Goal: Information Seeking & Learning: Learn about a topic

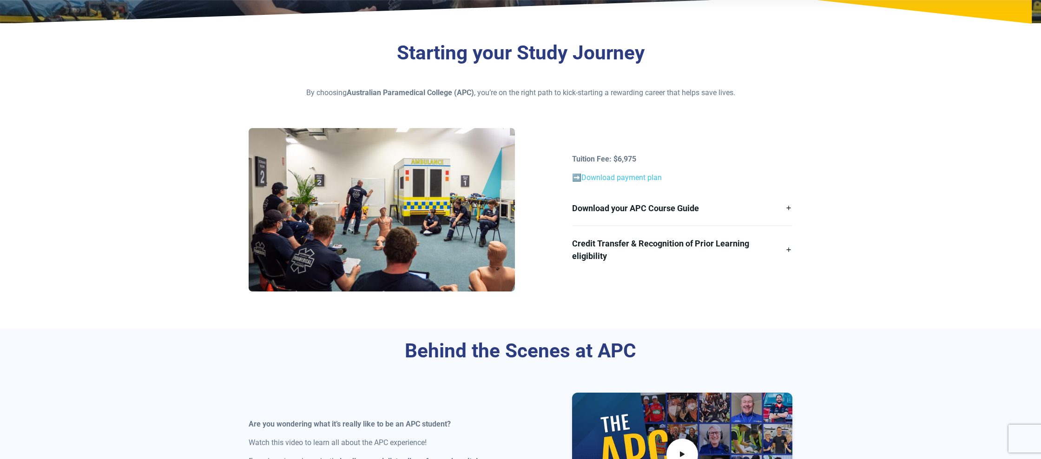
scroll to position [189, 0]
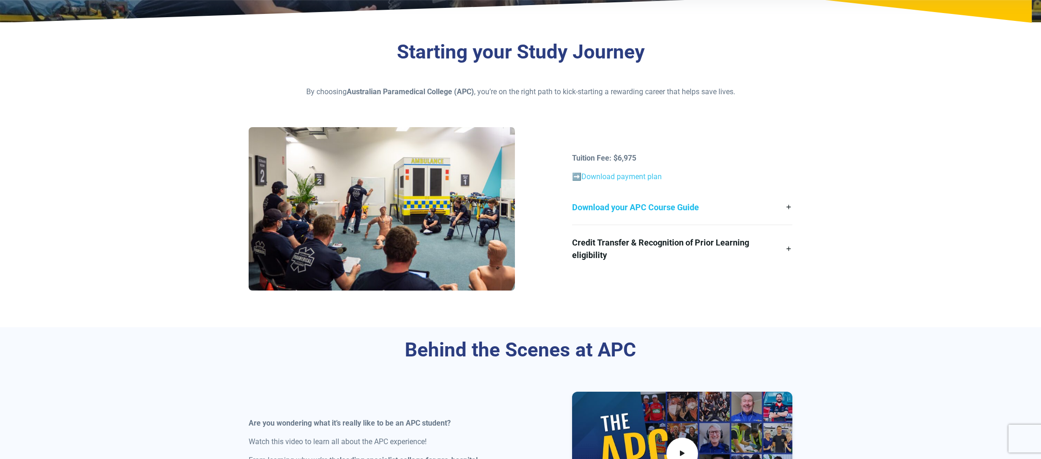
click at [790, 208] on link "Download your APC Course Guide" at bounding box center [682, 207] width 220 height 35
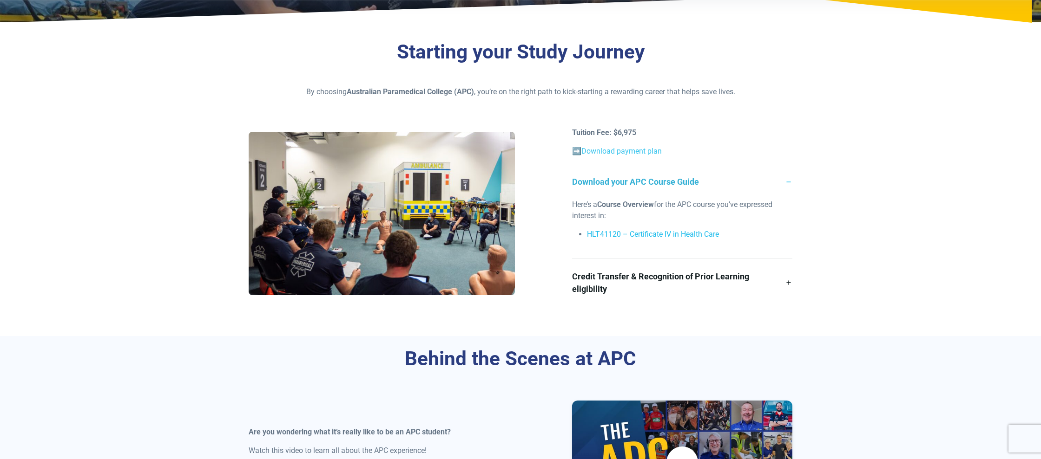
click at [709, 234] on link "HLT41120 – Certificate IV in Health Care" at bounding box center [653, 234] width 132 height 9
click at [786, 283] on link "Credit Transfer & Recognition of Prior Learning eligibility" at bounding box center [682, 282] width 220 height 47
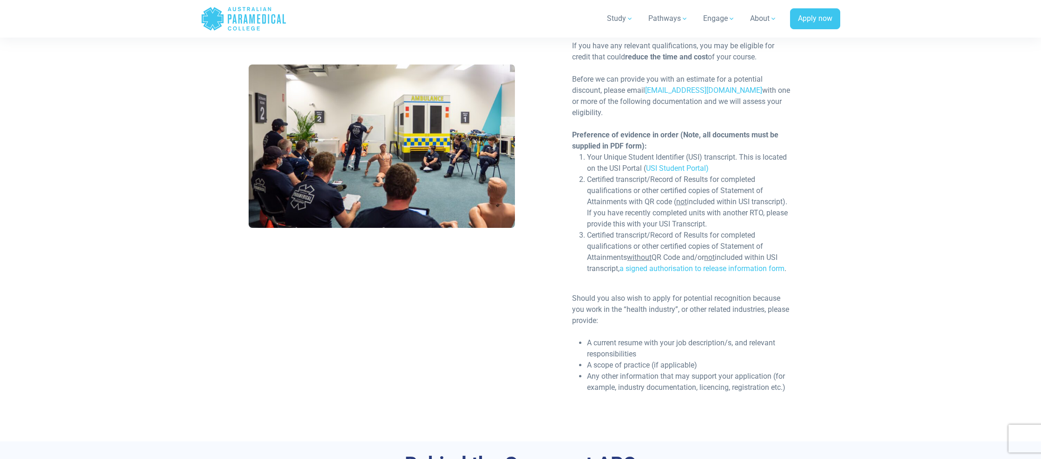
scroll to position [430, 0]
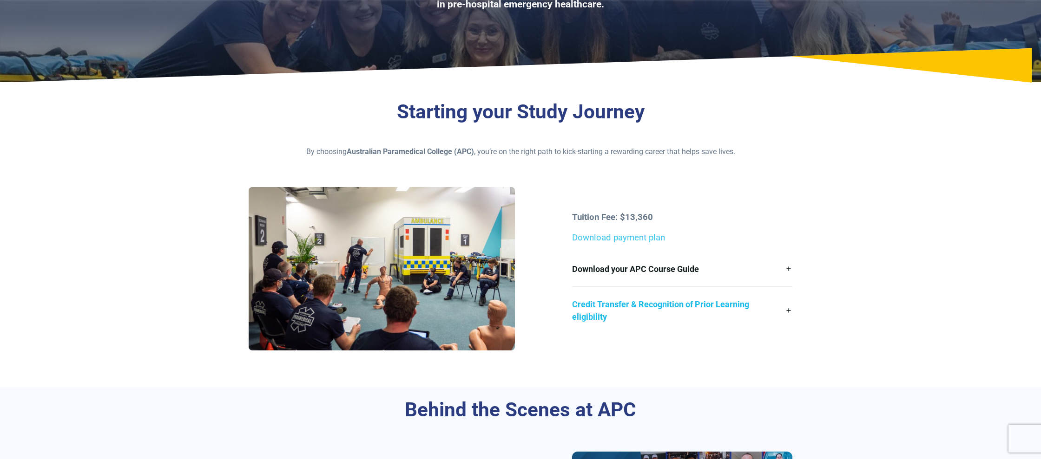
scroll to position [131, 0]
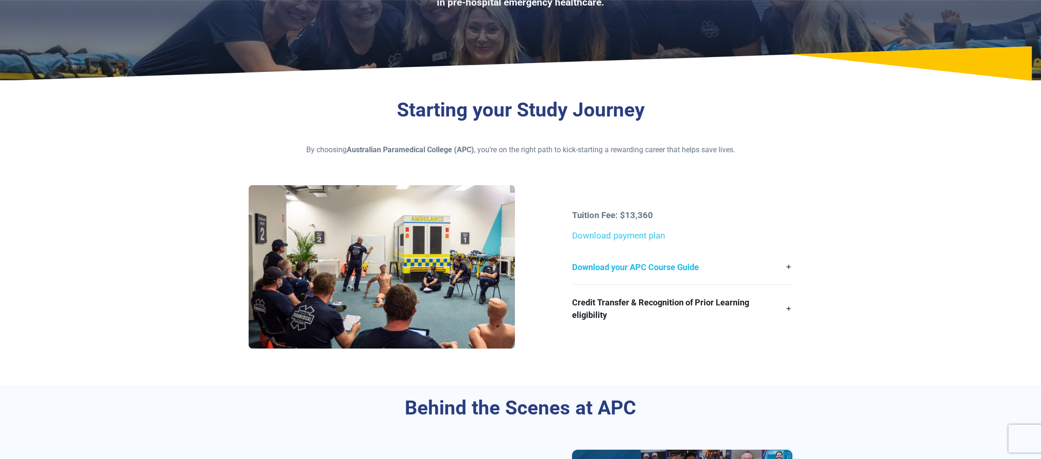
click at [789, 266] on link "Download your APC Course Guide" at bounding box center [682, 267] width 220 height 35
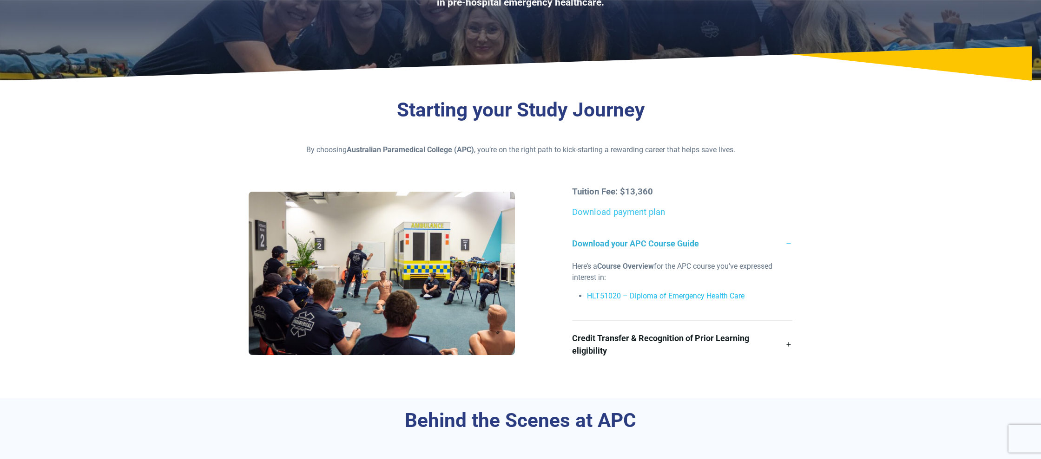
click at [702, 297] on link "HLT51020 – Diploma of Emergency Health Care" at bounding box center [665, 296] width 157 height 9
